Goal: Find specific page/section: Find specific page/section

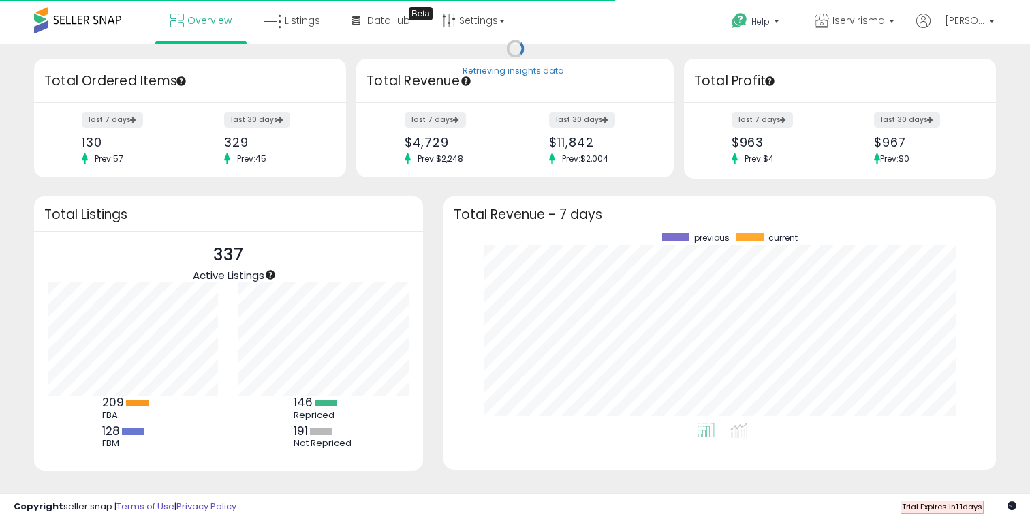
scroll to position [189, 525]
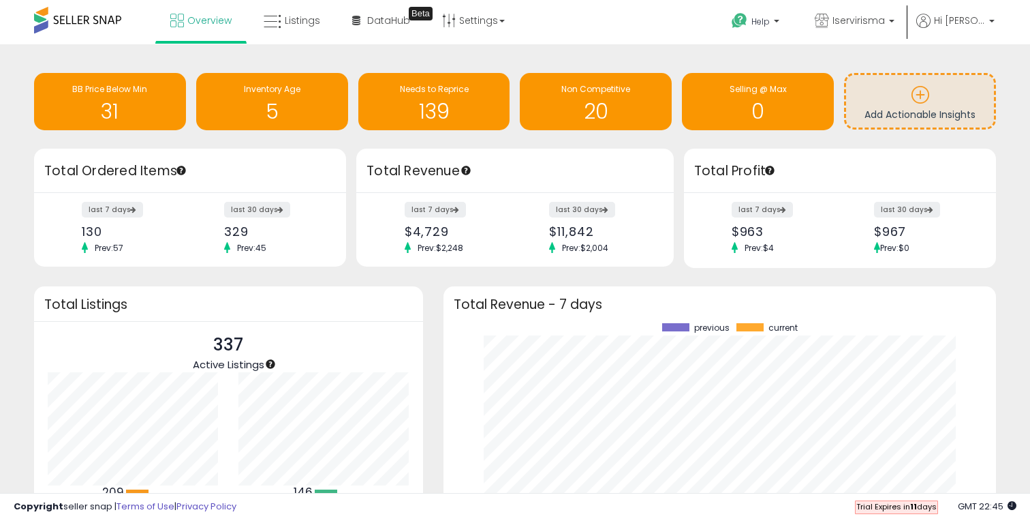
click at [533, 144] on div "Retrieving insights data.. BB Price Below Min 31 Inventory Age 5 Needs to Repri…" at bounding box center [515, 103] width 983 height 91
click at [372, 20] on span "DataHub" at bounding box center [388, 21] width 43 height 14
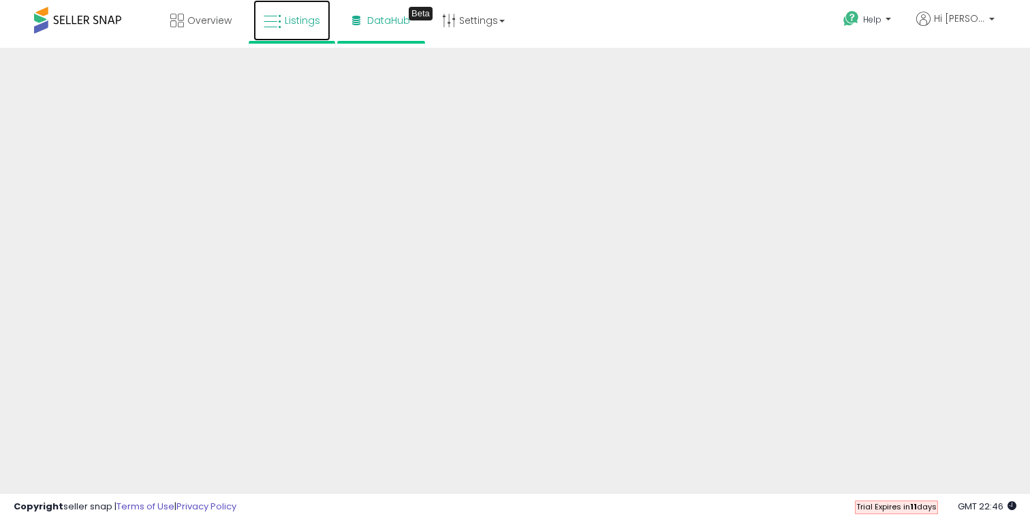
click at [285, 20] on span "Listings" at bounding box center [302, 21] width 35 height 14
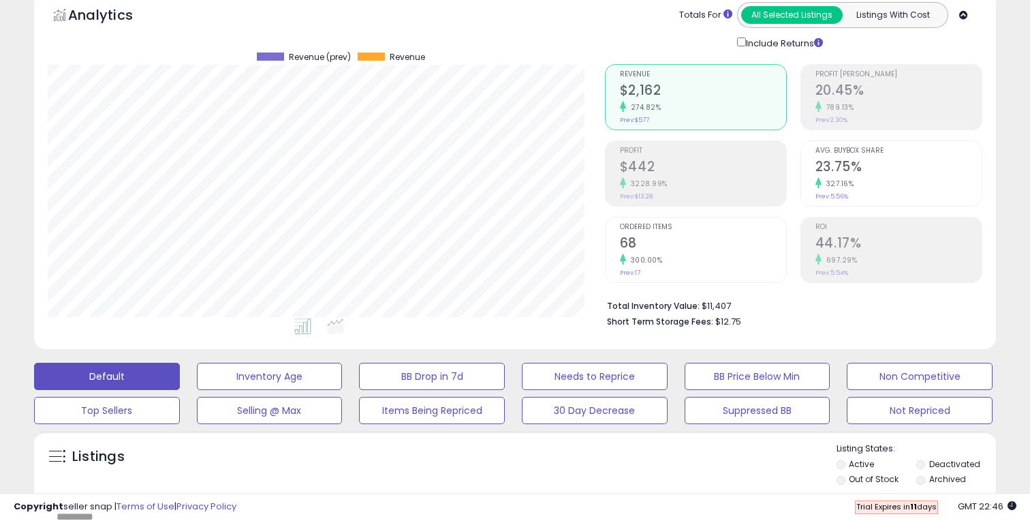
scroll to position [279, 557]
click at [914, 411] on button "Not Repriced" at bounding box center [920, 410] width 146 height 27
